Goal: Task Accomplishment & Management: Manage account settings

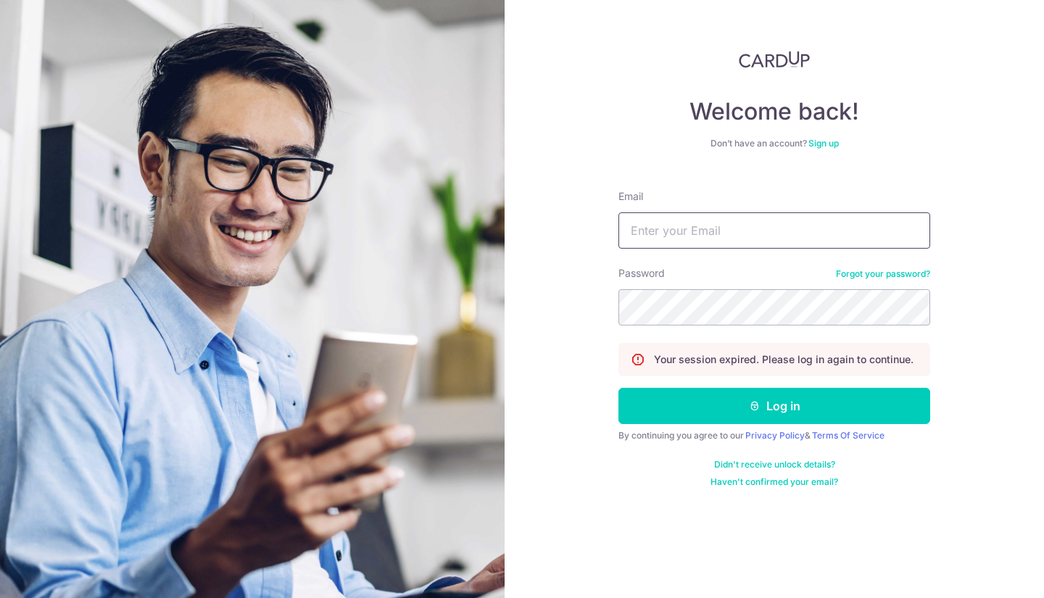
click at [731, 229] on input "Email" at bounding box center [774, 230] width 312 height 36
type input "[EMAIL_ADDRESS][DOMAIN_NAME]"
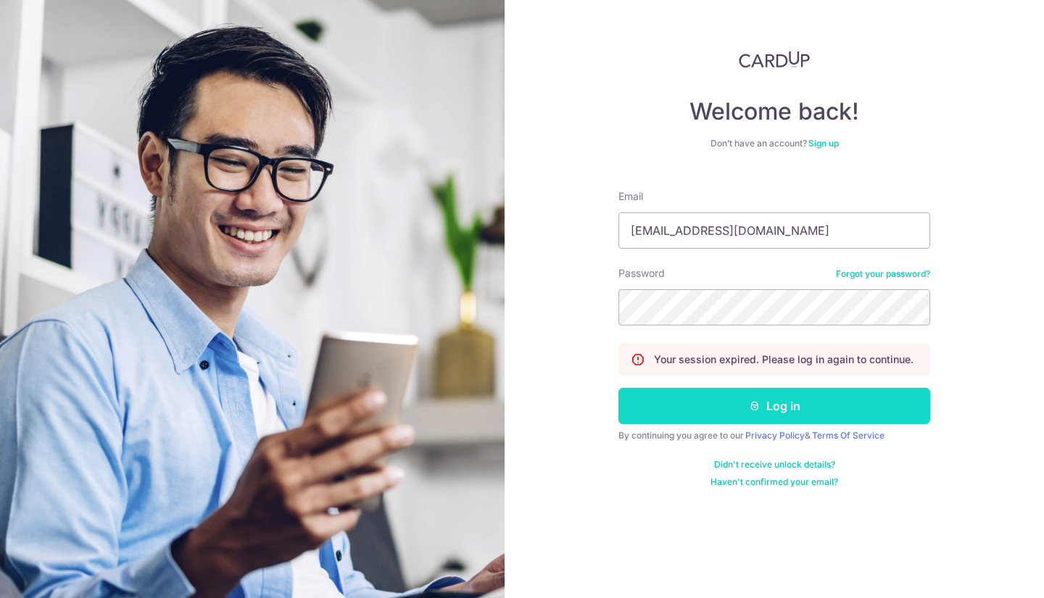
click at [824, 404] on button "Log in" at bounding box center [774, 406] width 312 height 36
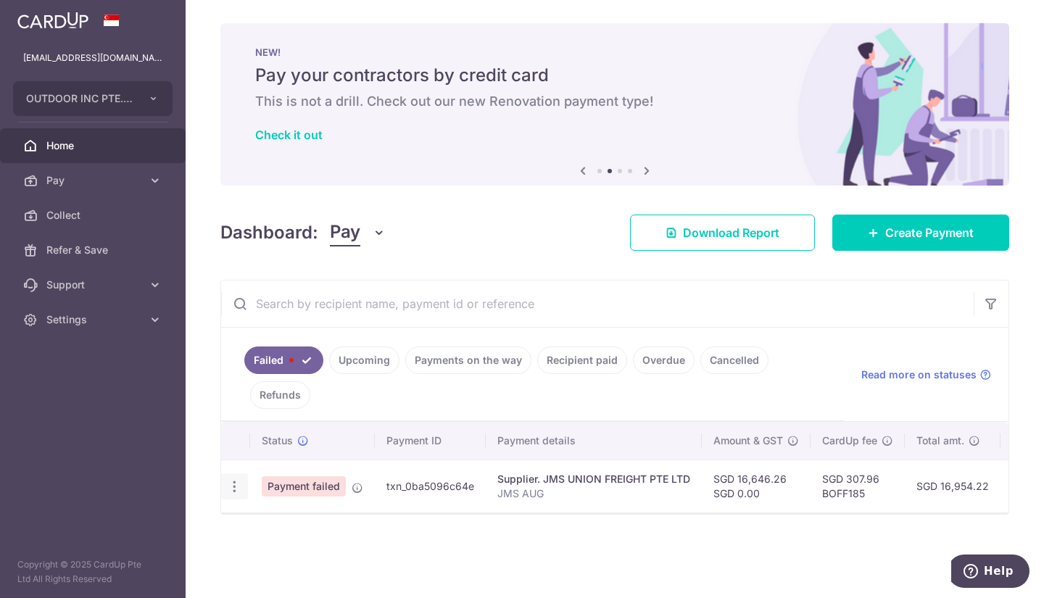
click at [229, 489] on icon "button" at bounding box center [234, 486] width 15 height 15
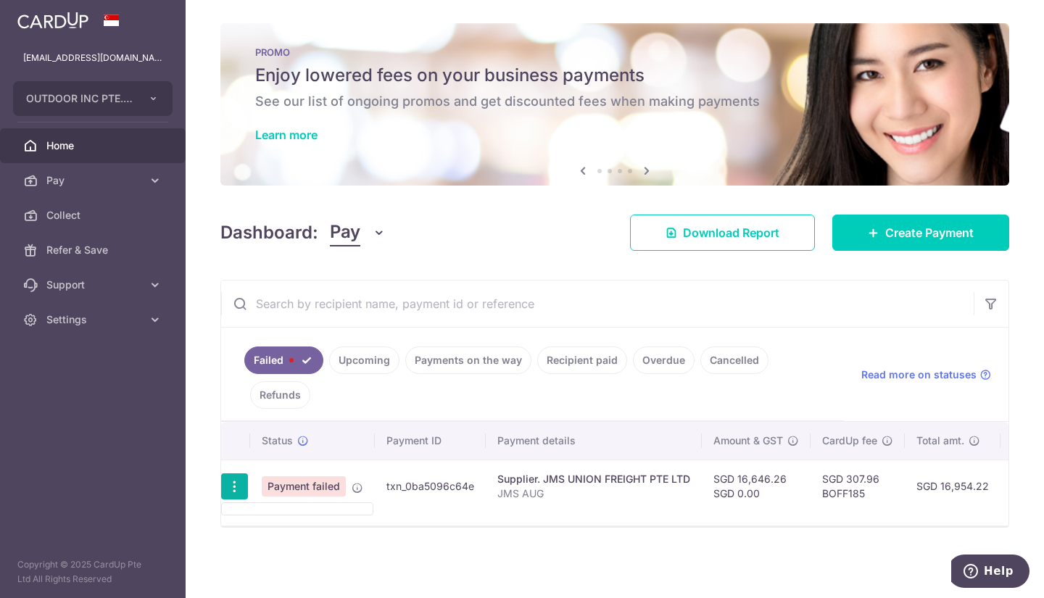
click at [229, 489] on icon "button" at bounding box center [234, 486] width 15 height 15
click at [230, 491] on icon "button" at bounding box center [234, 486] width 15 height 15
click at [239, 511] on ul at bounding box center [297, 508] width 152 height 13
click at [236, 486] on icon "button" at bounding box center [234, 486] width 15 height 15
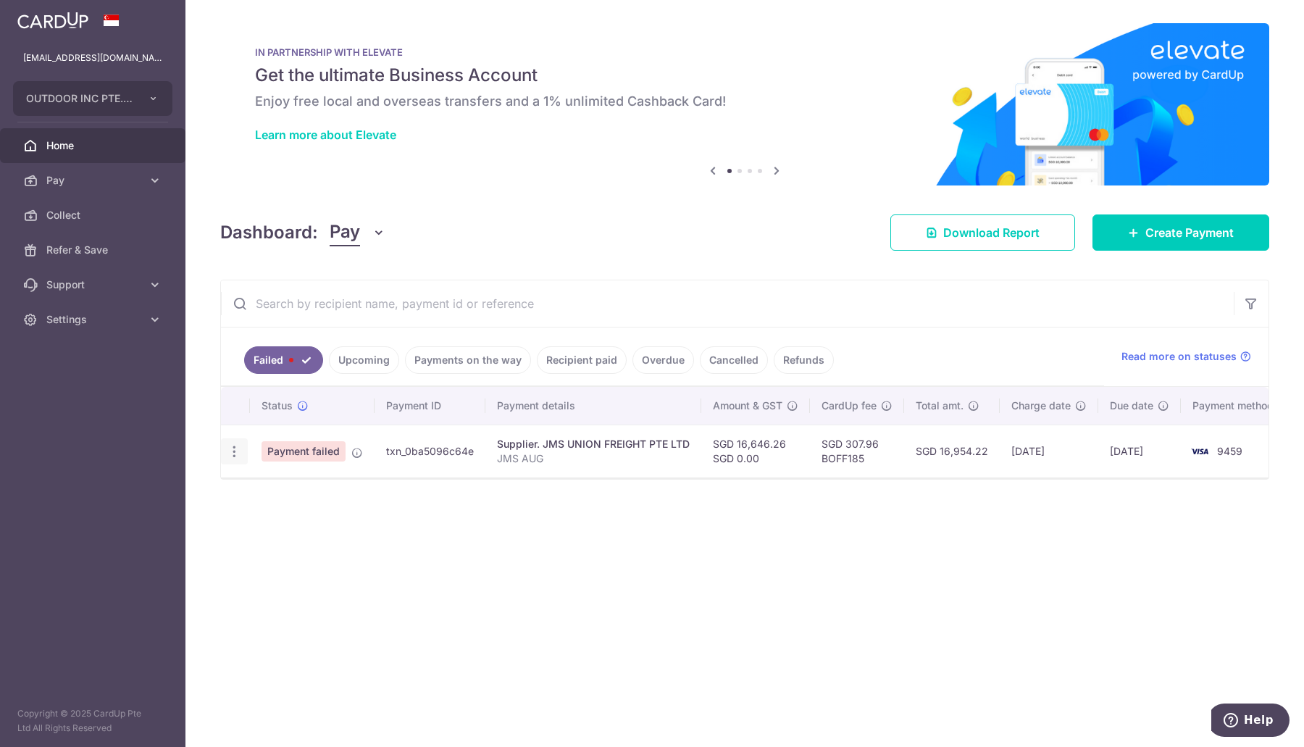
click at [238, 457] on div at bounding box center [234, 451] width 27 height 27
click at [229, 449] on icon "button" at bounding box center [234, 451] width 15 height 15
click at [262, 470] on ul at bounding box center [297, 473] width 152 height 13
click at [262, 470] on td "Payment failed" at bounding box center [312, 451] width 125 height 53
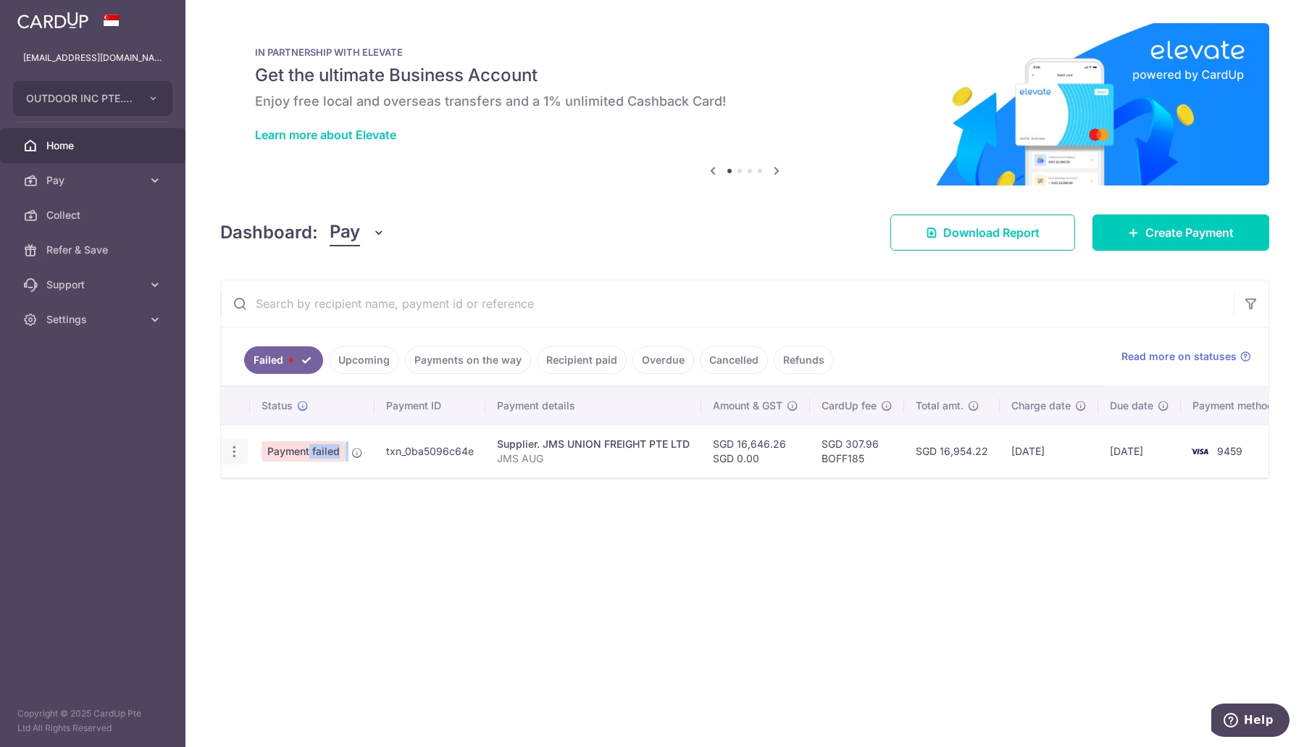
click at [236, 451] on icon "button" at bounding box center [234, 451] width 15 height 15
click at [259, 474] on ul at bounding box center [297, 473] width 152 height 13
click at [228, 457] on div at bounding box center [234, 451] width 27 height 27
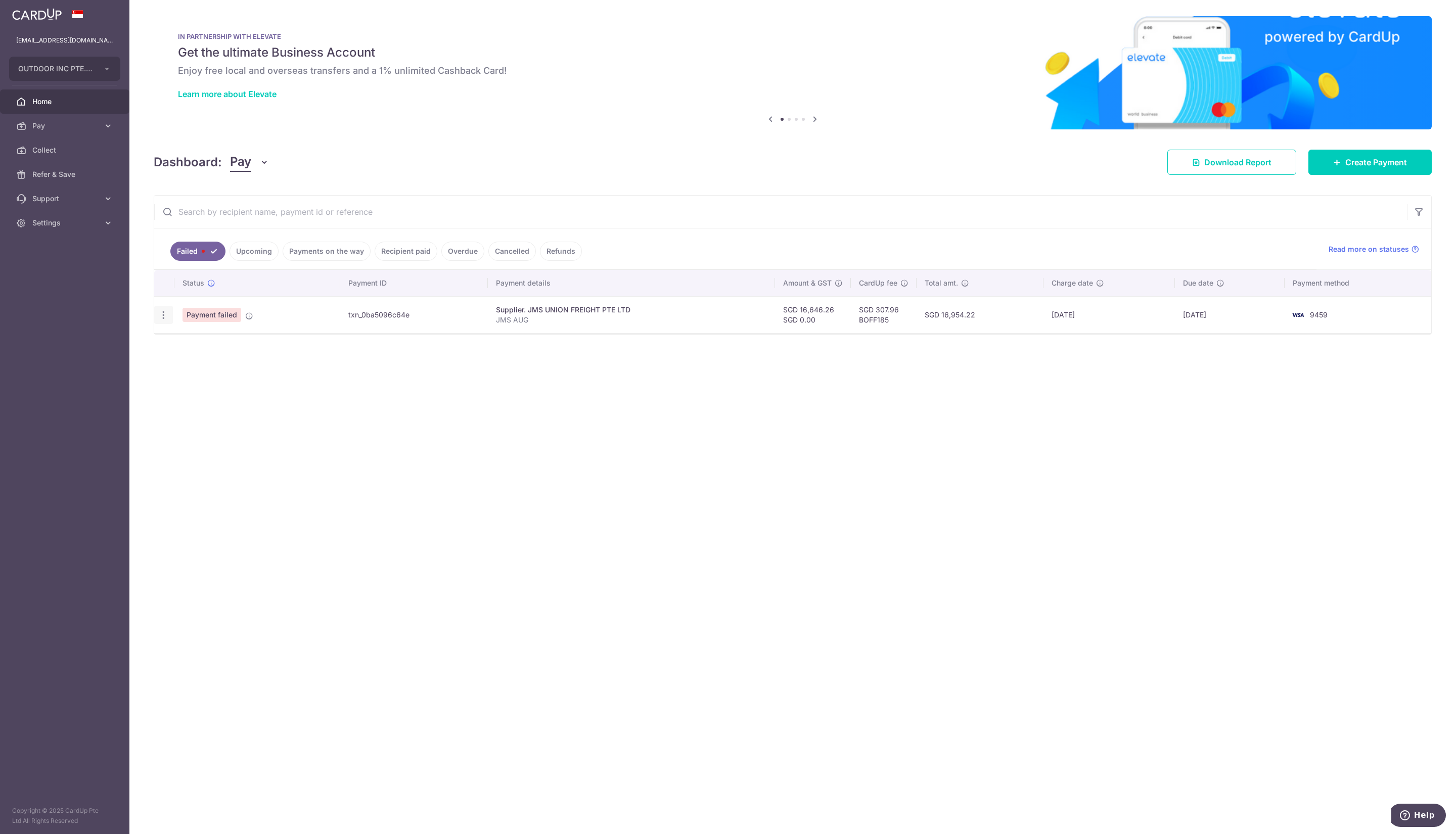
click at [161, 322] on div at bounding box center [163, 314] width 19 height 19
click at [161, 313] on icon "button" at bounding box center [163, 314] width 10 height 10
click at [174, 328] on ul at bounding box center [207, 330] width 106 height 9
click at [174, 328] on td at bounding box center [164, 314] width 20 height 37
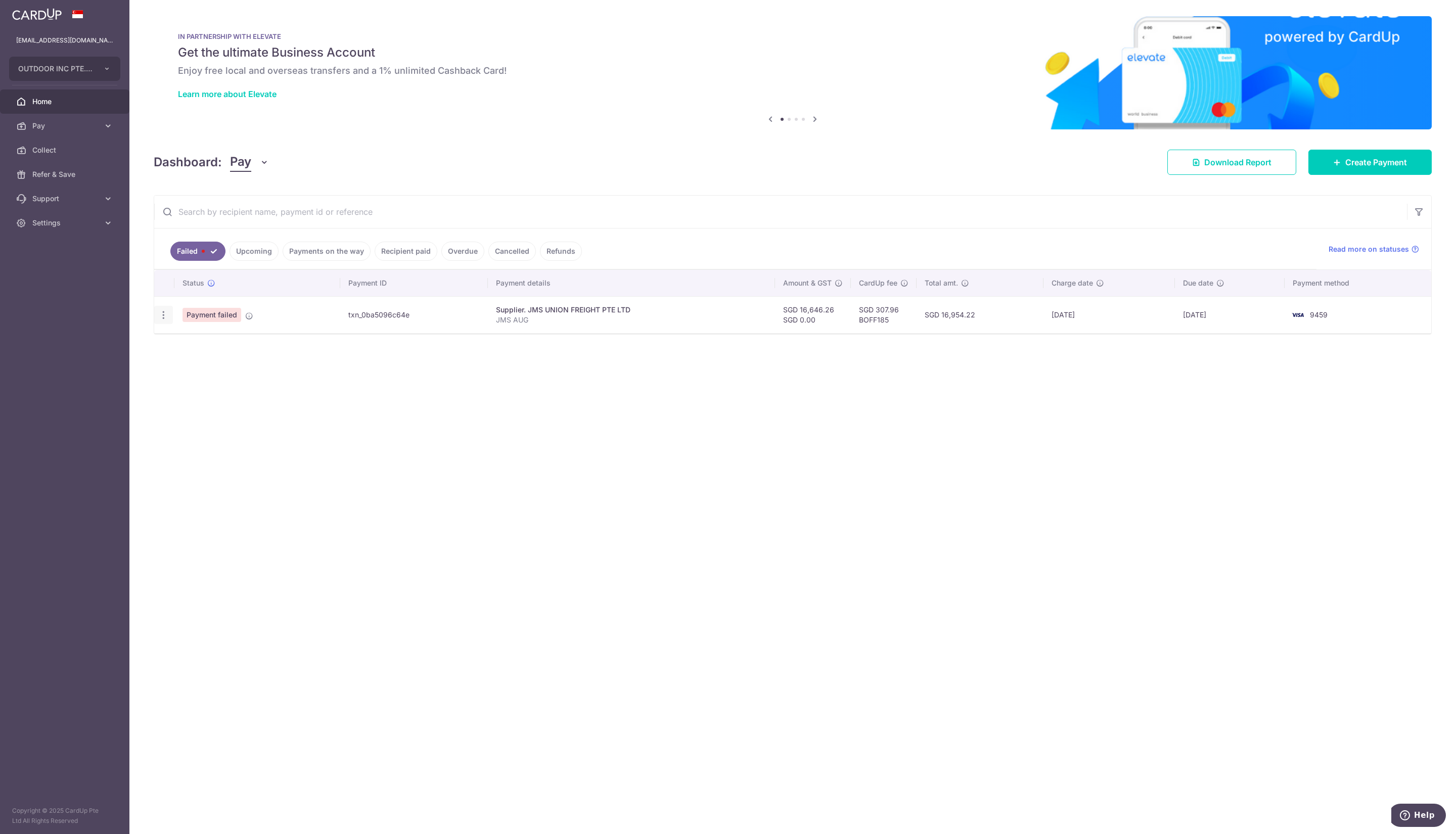
click at [160, 310] on icon "button" at bounding box center [163, 314] width 10 height 10
click at [181, 333] on ul at bounding box center [207, 330] width 106 height 9
click at [181, 333] on div at bounding box center [793, 333] width 1277 height 1
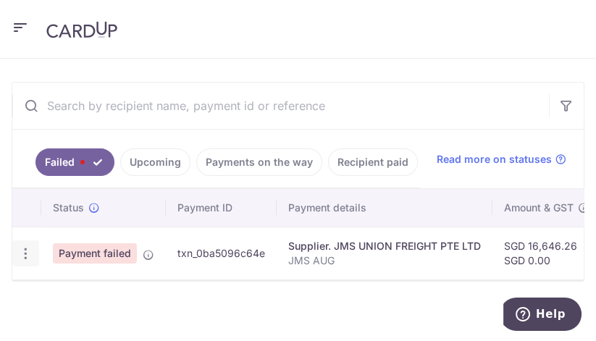
scroll to position [316, 0]
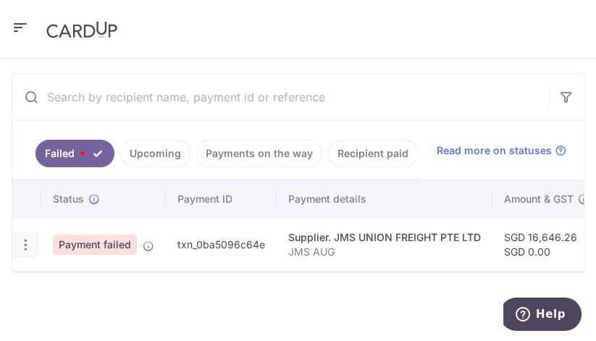
click at [23, 238] on icon "button" at bounding box center [25, 245] width 15 height 15
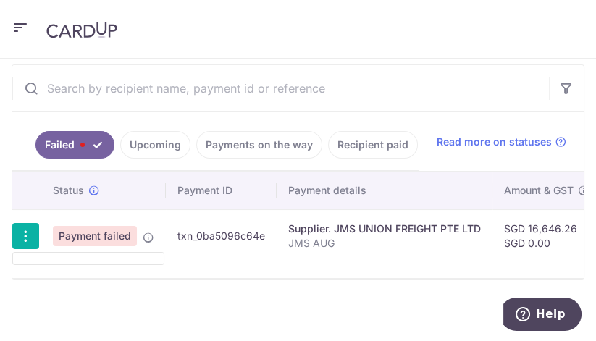
click at [95, 265] on ul at bounding box center [88, 258] width 152 height 13
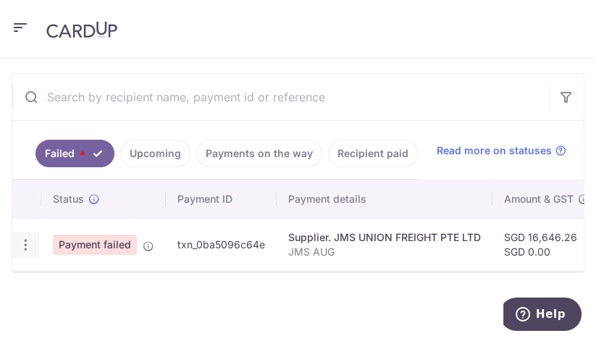
click at [27, 248] on icon "button" at bounding box center [25, 245] width 15 height 15
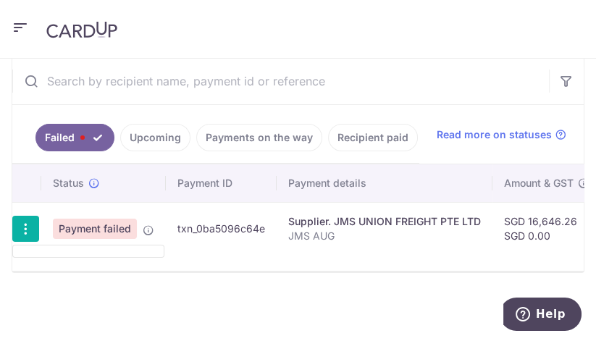
click at [122, 248] on ul at bounding box center [88, 251] width 152 height 13
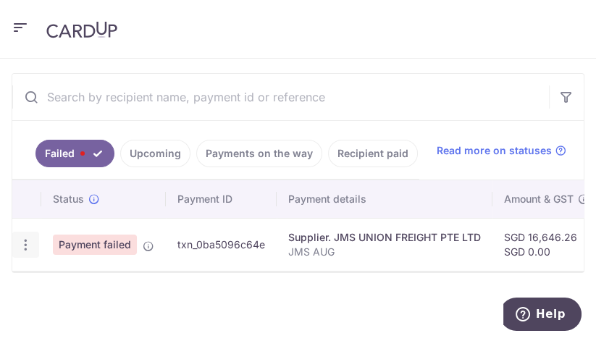
click at [19, 244] on icon "button" at bounding box center [25, 245] width 15 height 15
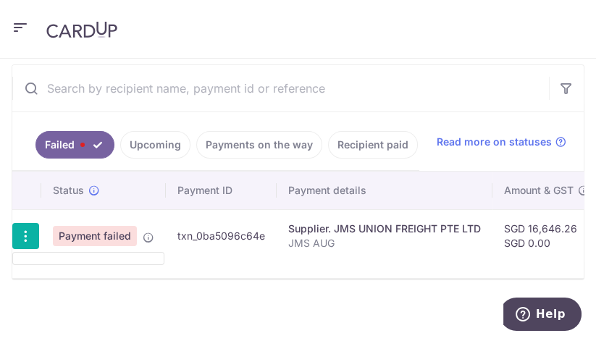
click at [86, 265] on ul at bounding box center [88, 258] width 152 height 13
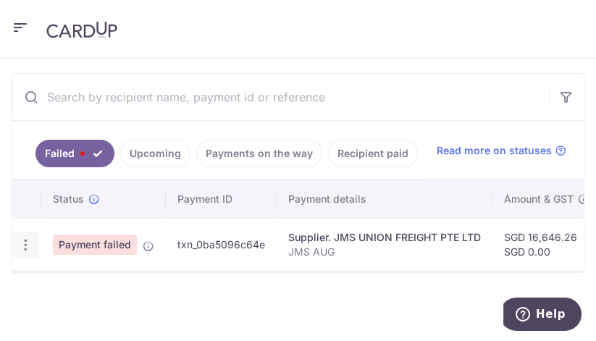
click at [24, 243] on icon "button" at bounding box center [25, 245] width 15 height 15
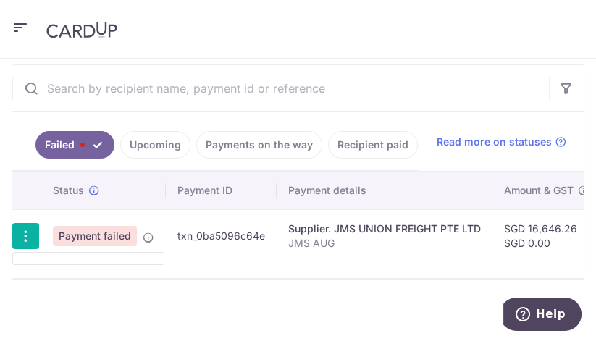
click at [95, 265] on ul at bounding box center [88, 258] width 152 height 13
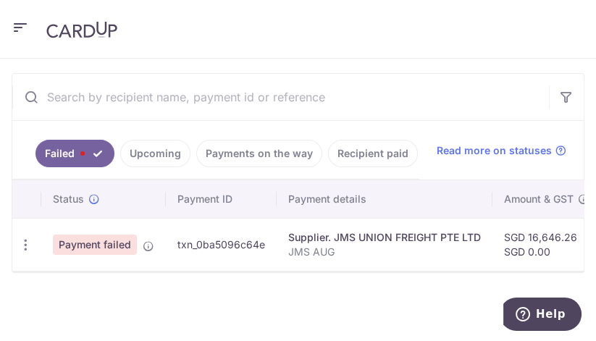
scroll to position [315, 0]
click at [20, 242] on icon "button" at bounding box center [25, 245] width 15 height 15
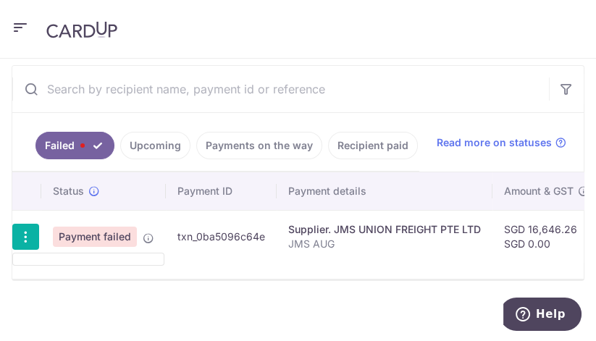
click at [72, 265] on ul at bounding box center [88, 259] width 152 height 13
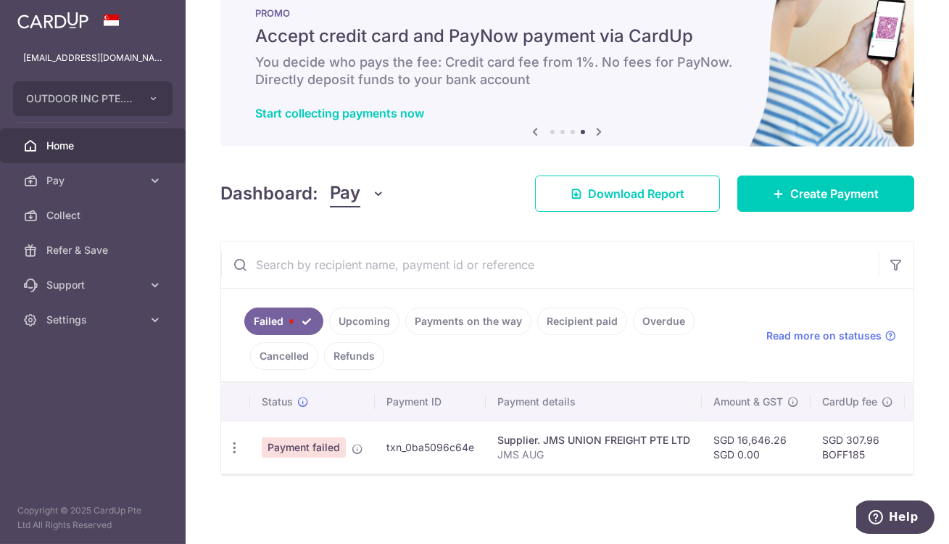
scroll to position [43, 0]
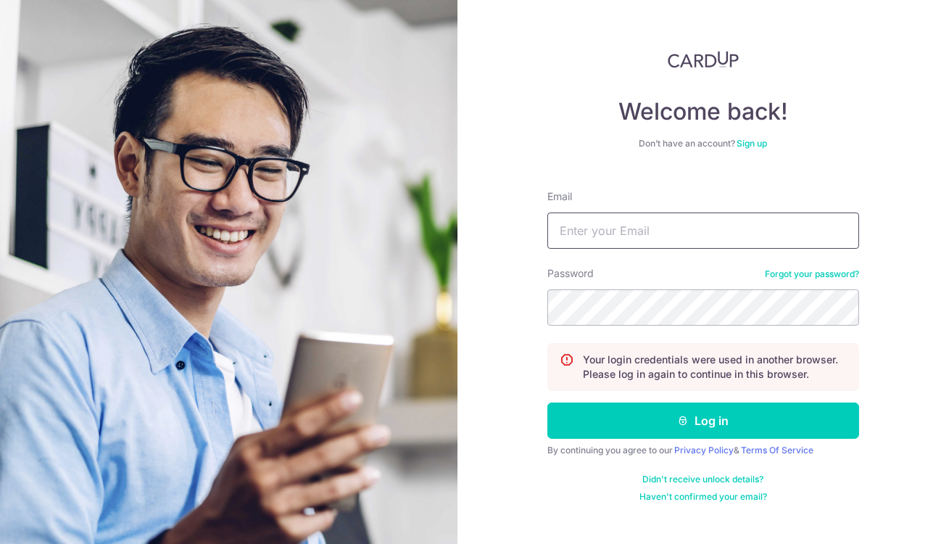
click at [596, 236] on input "Email" at bounding box center [703, 230] width 312 height 36
type input "[EMAIL_ADDRESS][DOMAIN_NAME]"
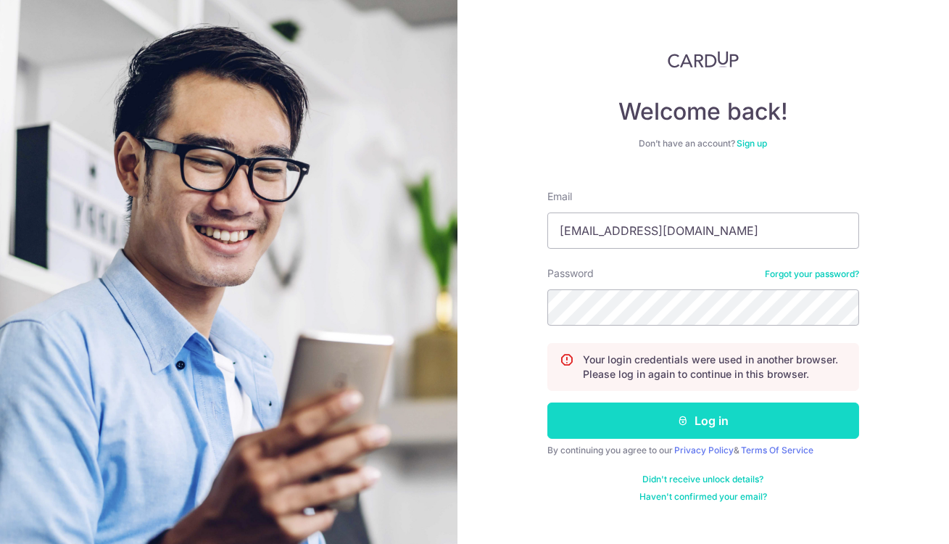
click at [681, 412] on button "Log in" at bounding box center [703, 420] width 312 height 36
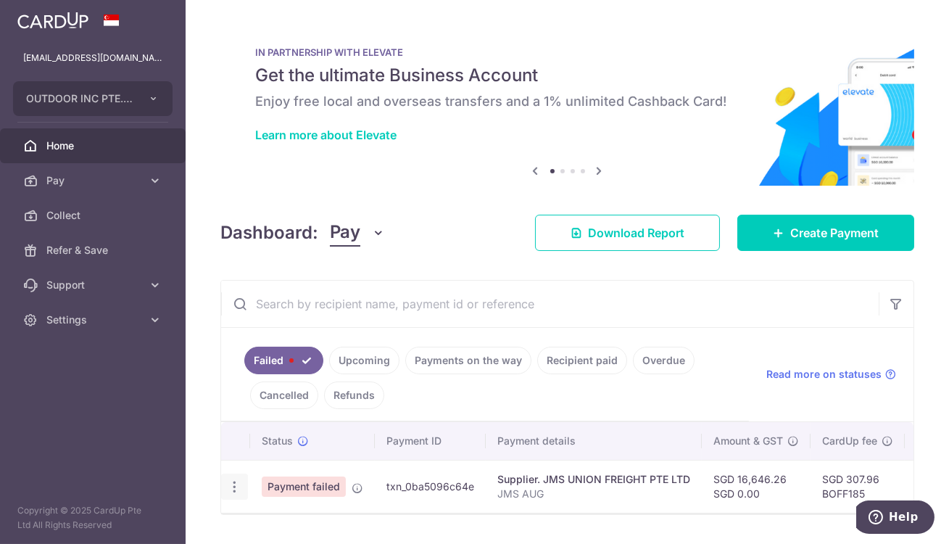
click at [230, 487] on icon "button" at bounding box center [234, 486] width 15 height 15
click at [244, 510] on ul at bounding box center [297, 508] width 152 height 13
click at [244, 510] on td at bounding box center [235, 485] width 29 height 53
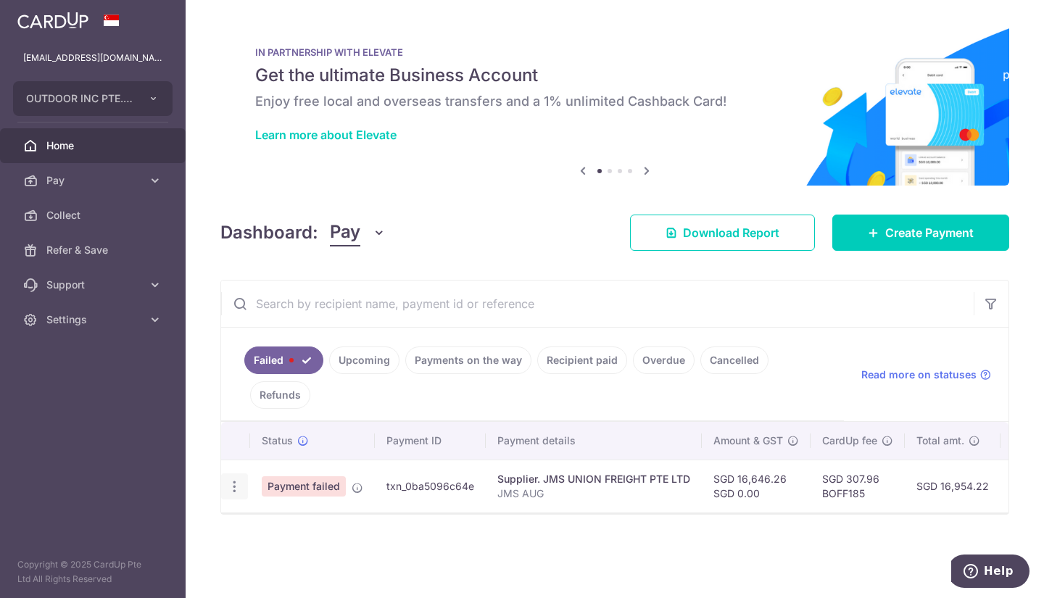
click at [233, 488] on icon "button" at bounding box center [234, 486] width 15 height 15
click at [244, 510] on ul at bounding box center [297, 508] width 152 height 13
click at [244, 510] on td at bounding box center [235, 485] width 29 height 53
click at [236, 491] on icon "button" at bounding box center [234, 486] width 15 height 15
click at [265, 512] on ul at bounding box center [297, 508] width 152 height 13
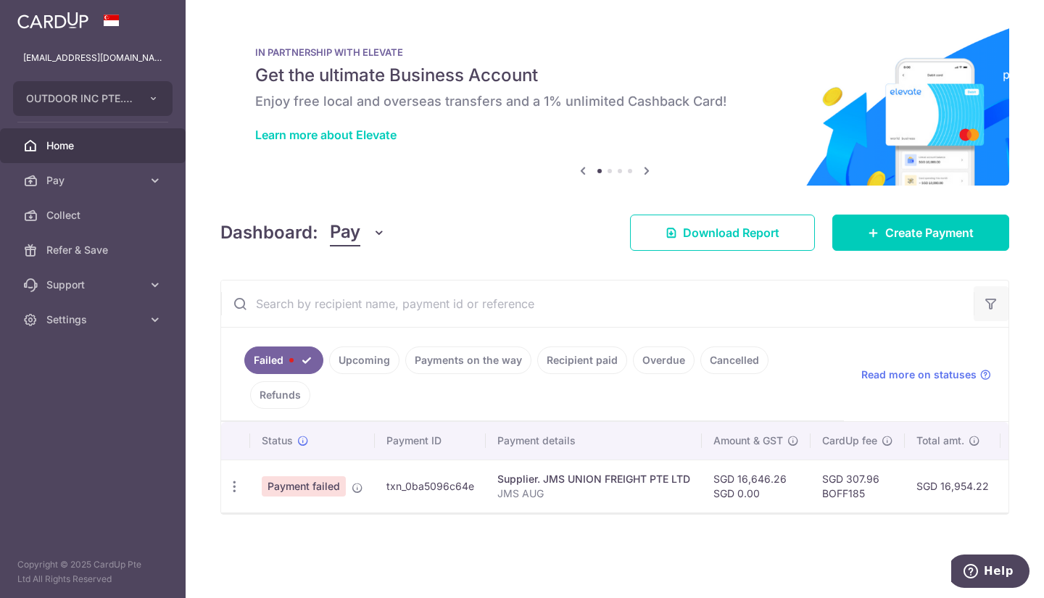
click at [948, 306] on icon "button" at bounding box center [990, 303] width 14 height 14
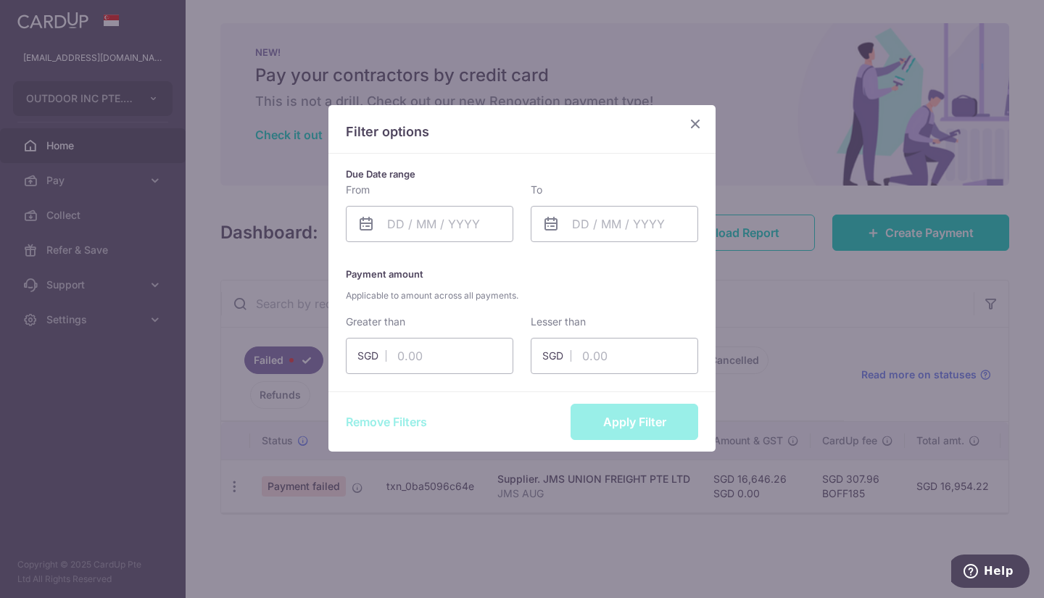
click at [691, 128] on icon "Close" at bounding box center [694, 124] width 17 height 18
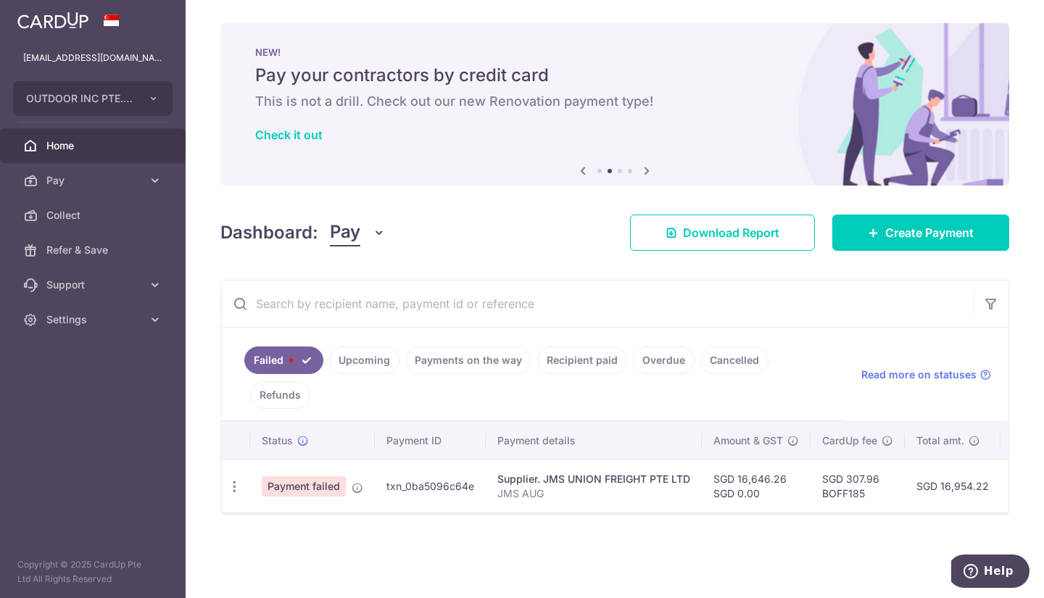
click at [371, 355] on link "Upcoming" at bounding box center [364, 360] width 70 height 28
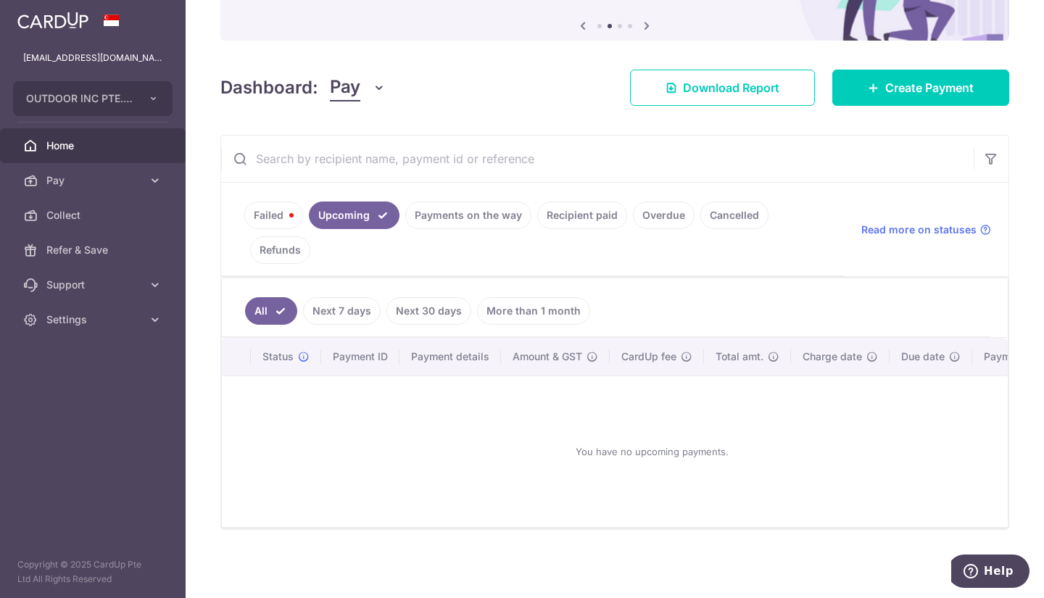
click at [262, 201] on link "Failed" at bounding box center [273, 215] width 59 height 28
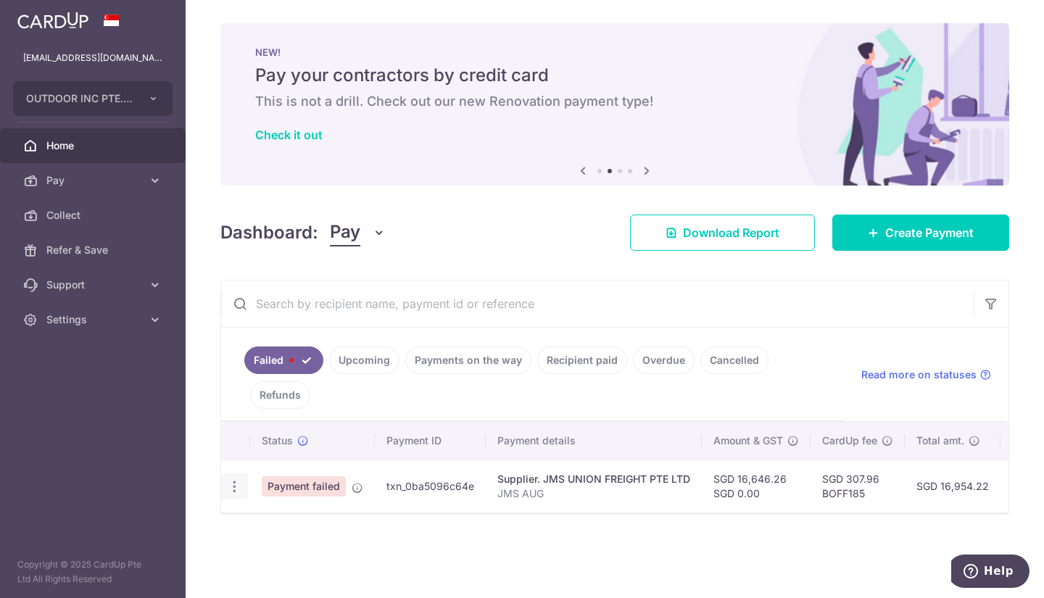
click at [232, 485] on icon "button" at bounding box center [234, 486] width 15 height 15
click at [255, 510] on ul at bounding box center [297, 508] width 152 height 13
click at [255, 510] on td "Payment failed" at bounding box center [312, 485] width 125 height 53
click at [236, 494] on div at bounding box center [234, 486] width 27 height 27
click at [233, 485] on icon "button" at bounding box center [234, 486] width 15 height 15
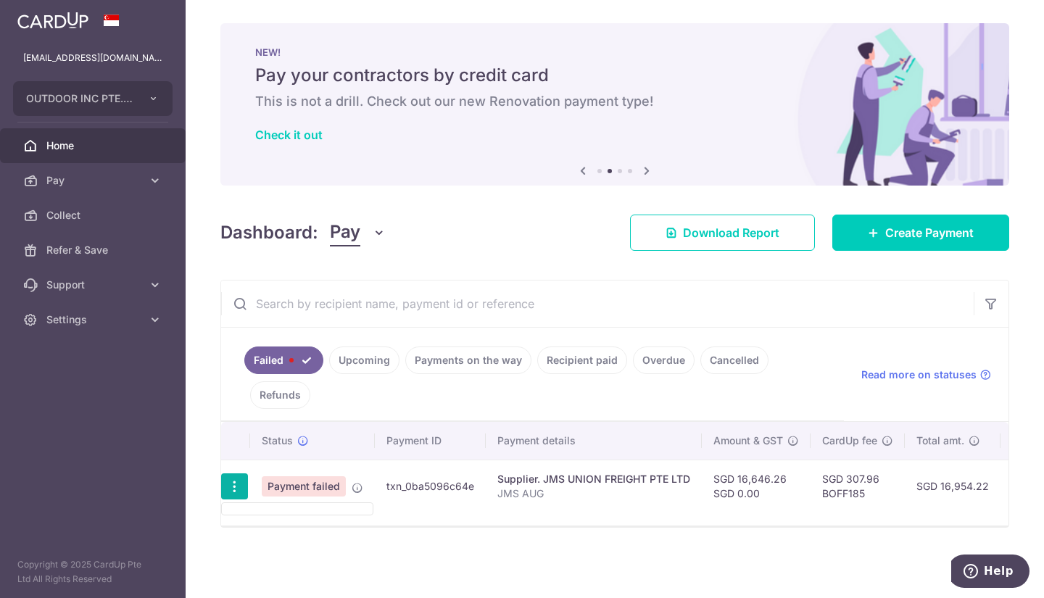
click at [287, 515] on ul at bounding box center [297, 508] width 152 height 13
click at [239, 485] on icon "button" at bounding box center [234, 486] width 15 height 15
click at [288, 507] on ul at bounding box center [297, 508] width 152 height 13
